Goal: Navigation & Orientation: Find specific page/section

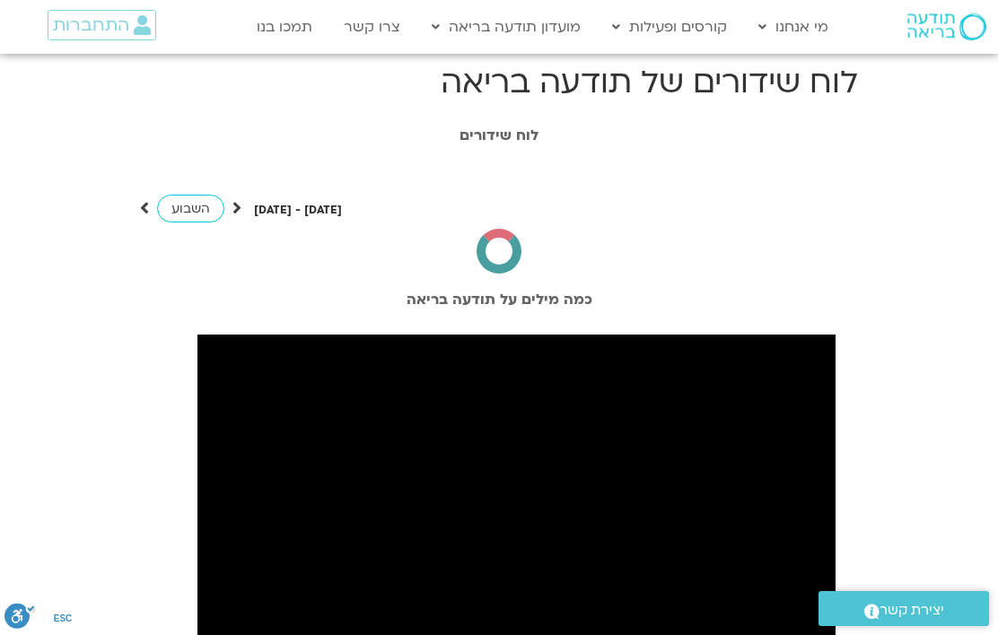
click at [110, 32] on span "התחברות" at bounding box center [91, 25] width 76 height 20
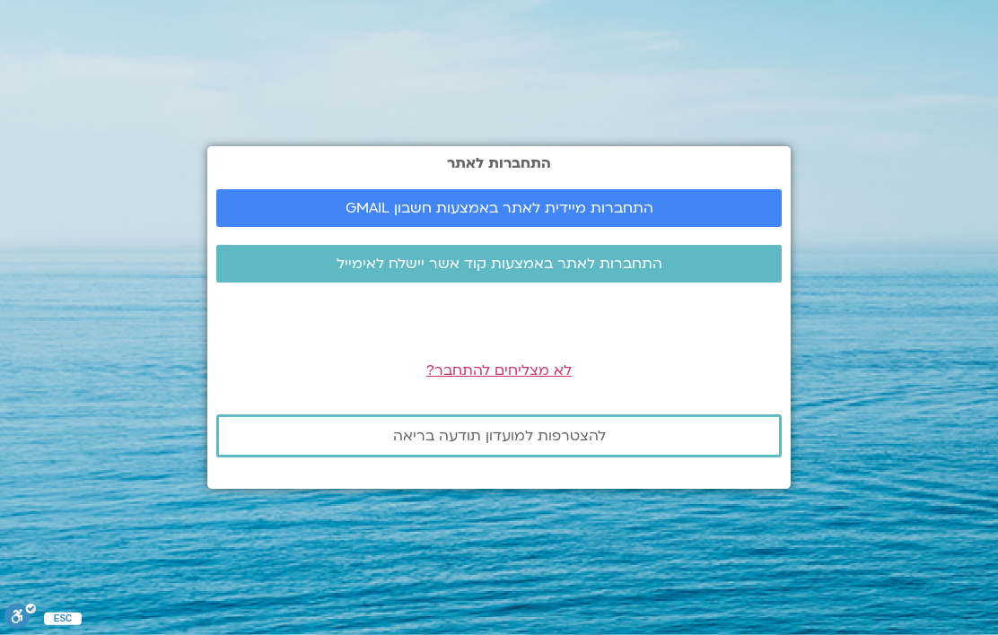
click at [594, 216] on span "התחברות מיידית לאתר באמצעות חשבון GMAIL" at bounding box center [499, 208] width 308 height 16
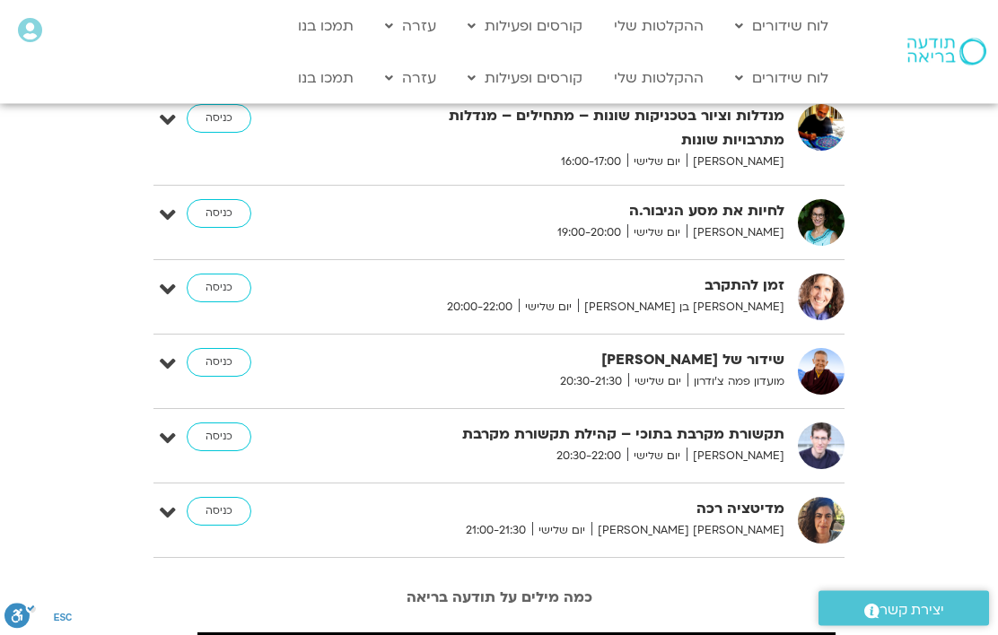
scroll to position [1420, 0]
click at [226, 280] on link "כניסה" at bounding box center [219, 288] width 65 height 29
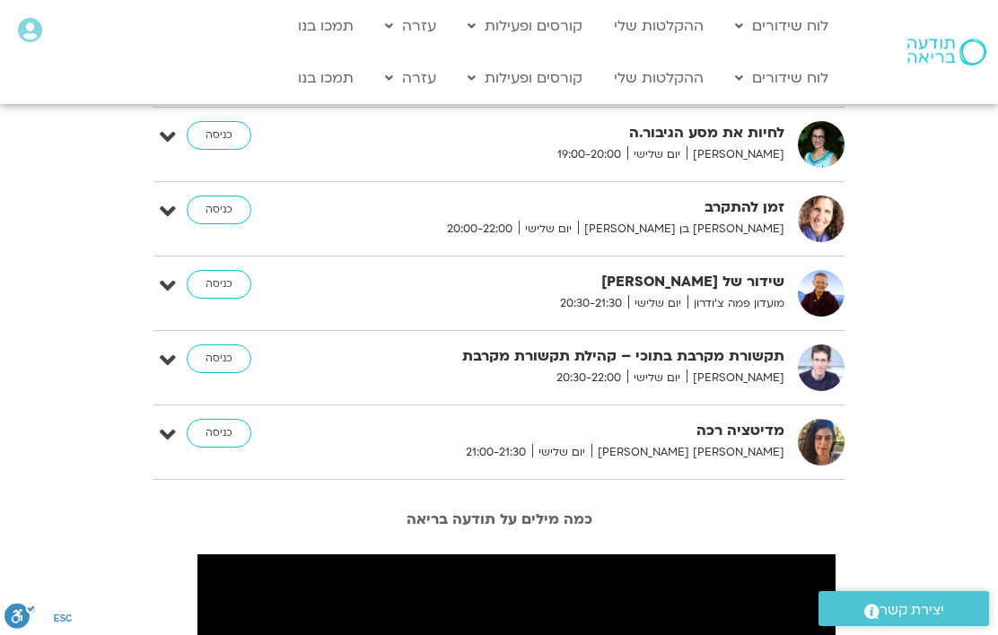
click at [223, 208] on link "כניסה" at bounding box center [219, 210] width 65 height 29
